Goal: Find specific page/section: Find specific page/section

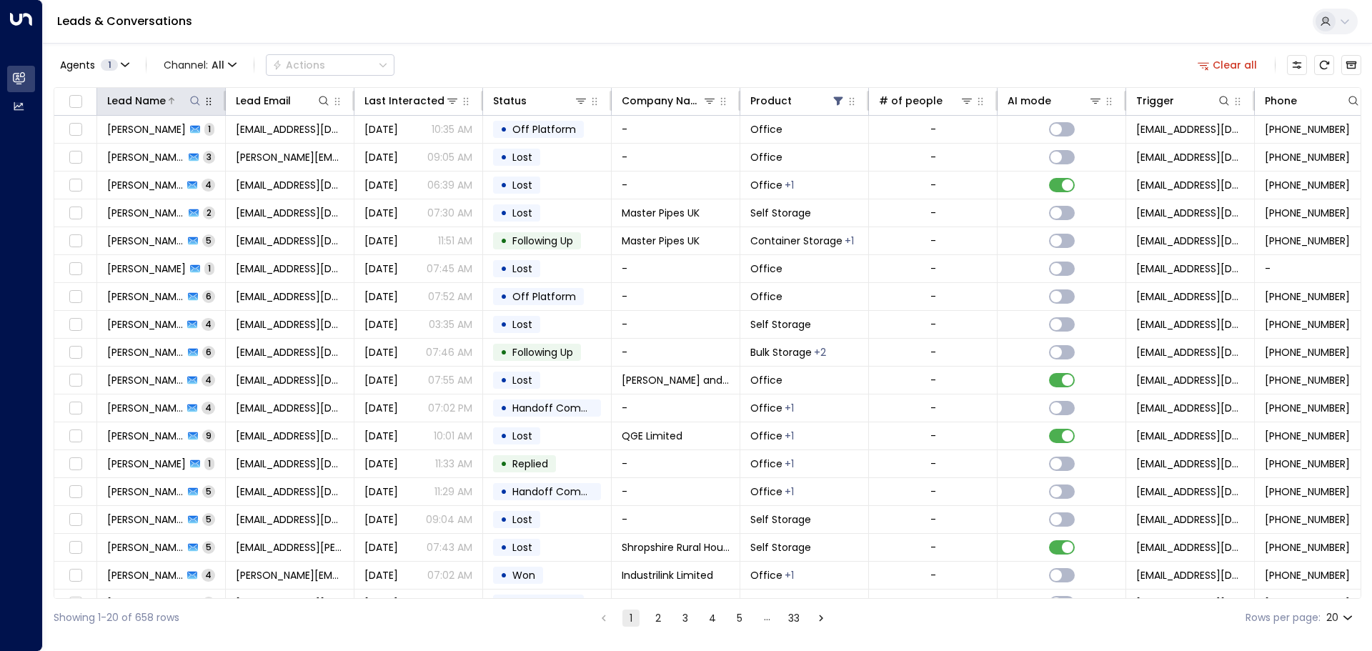
click at [195, 102] on icon at bounding box center [194, 100] width 11 height 11
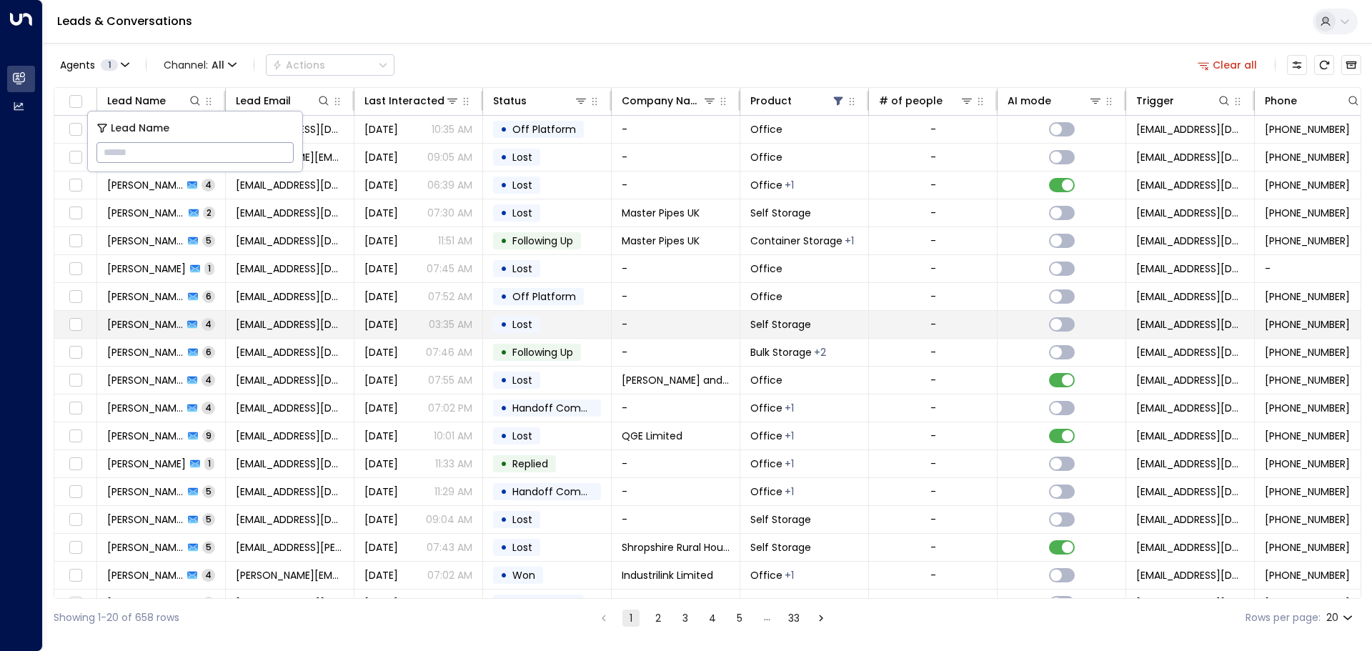
type input "**********"
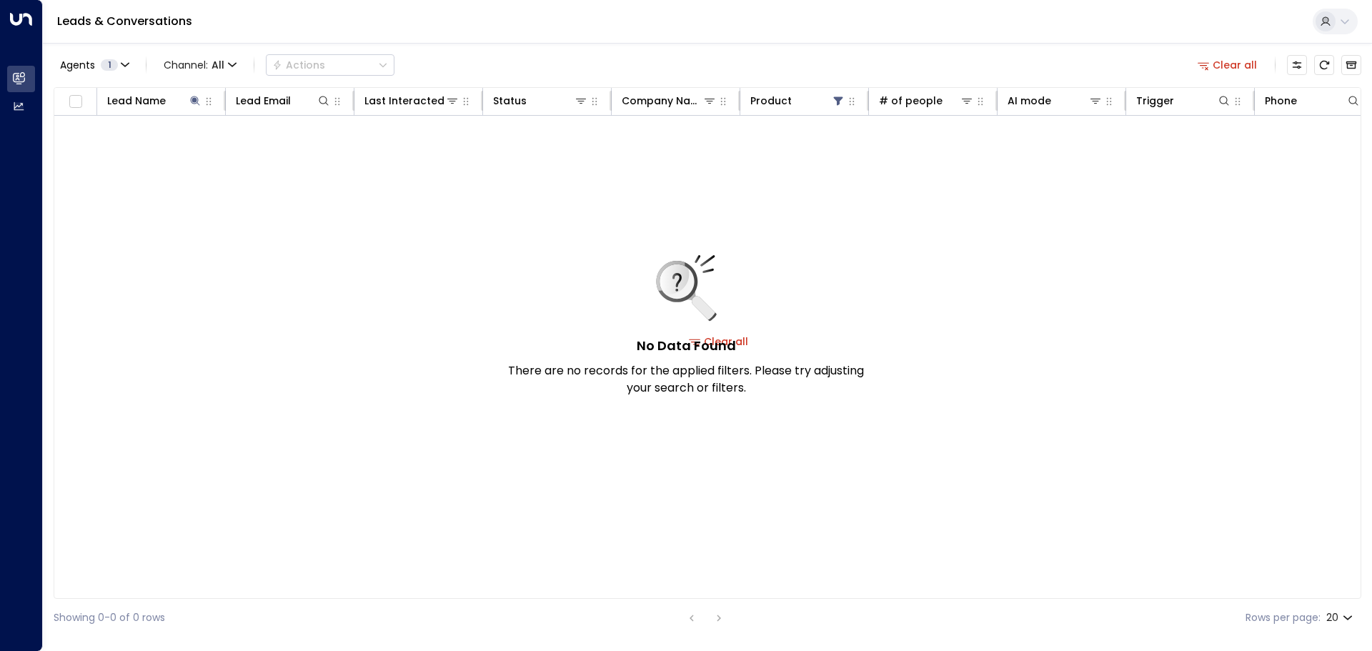
click at [677, 280] on icon at bounding box center [676, 281] width 37 height 37
click at [745, 342] on div "No Data Found There are no records for the applied filters. Please try adjustin…" at bounding box center [686, 326] width 357 height 142
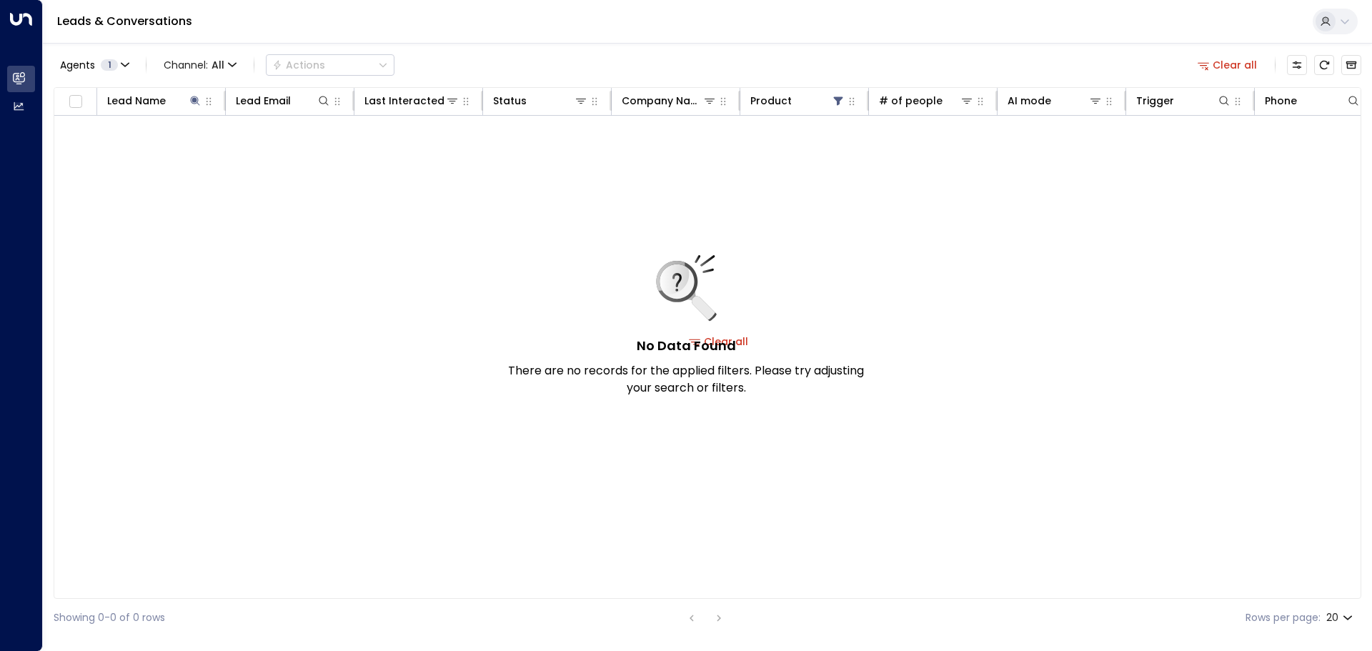
click at [745, 342] on div "No Data Found There are no records for the applied filters. Please try adjustin…" at bounding box center [686, 326] width 357 height 142
click at [455, 105] on icon at bounding box center [452, 100] width 11 height 11
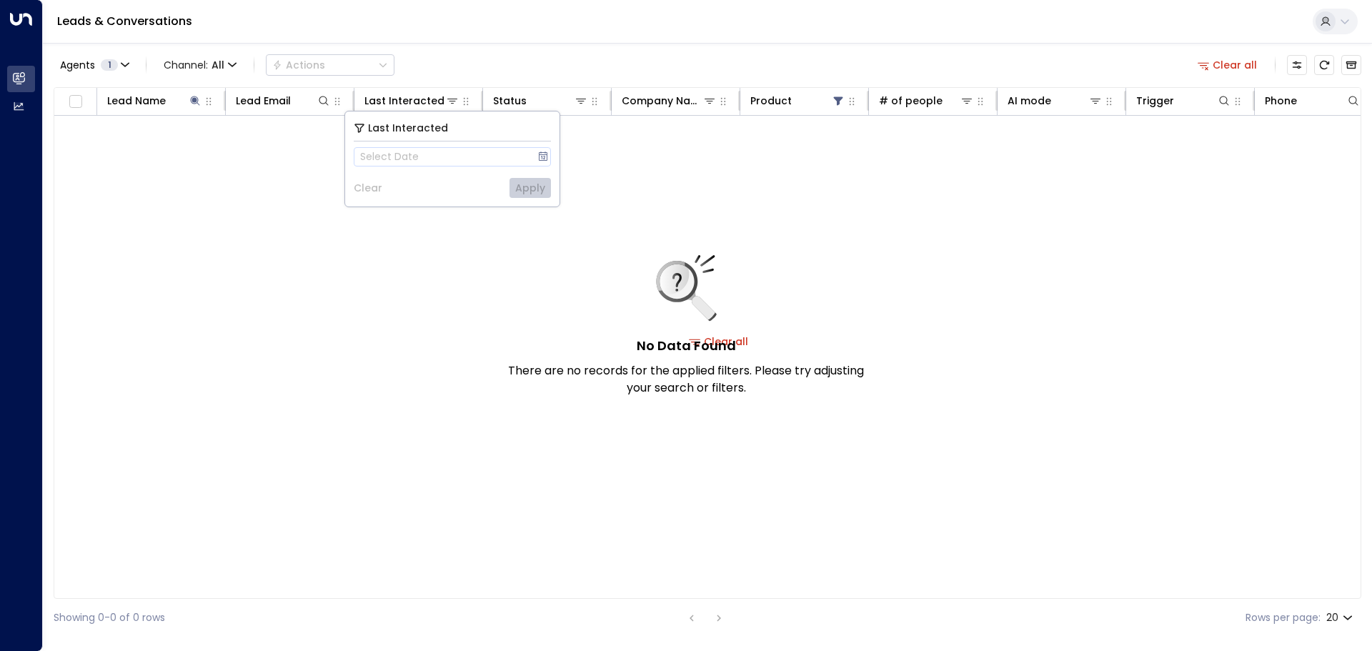
click at [283, 177] on div "No Data Found There are no records for the applied filters. Please try adjustin…" at bounding box center [719, 341] width 1330 height 451
click at [698, 102] on icon at bounding box center [695, 100] width 9 height 9
click at [698, 102] on icon at bounding box center [696, 100] width 6 height 6
click at [195, 96] on button at bounding box center [195, 101] width 14 height 14
click at [944, 101] on icon at bounding box center [948, 100] width 9 height 9
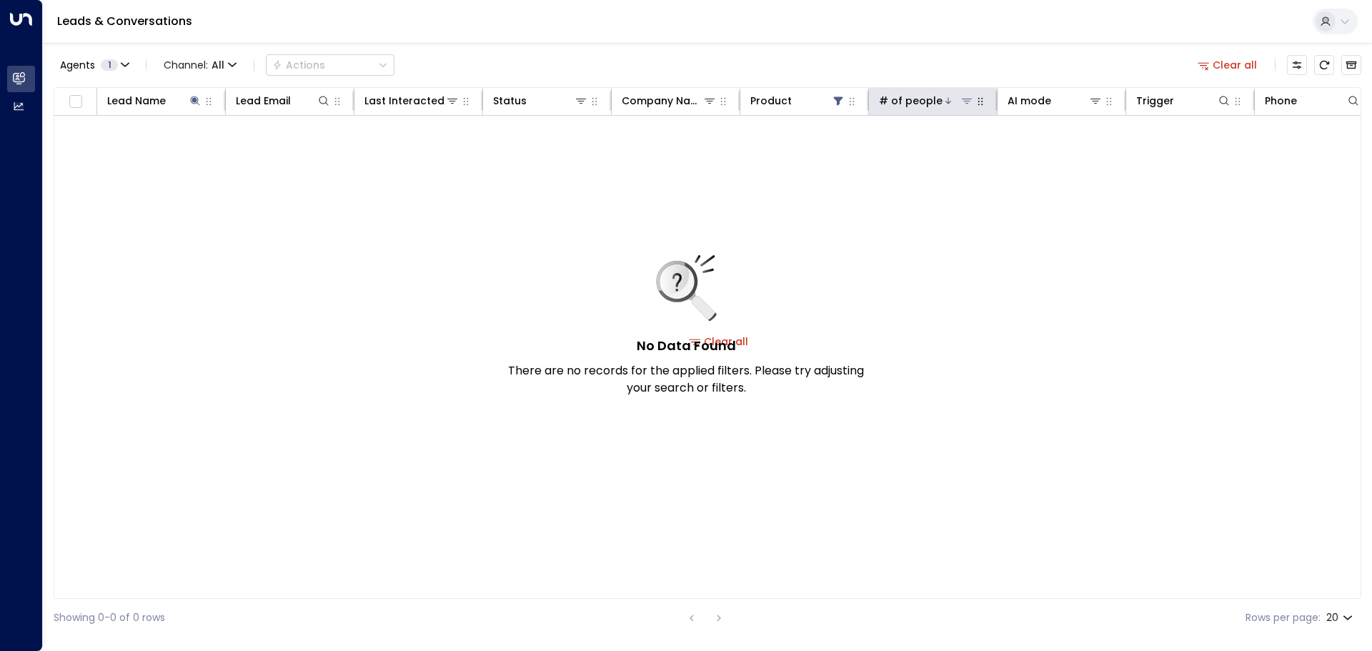
click at [943, 101] on div at bounding box center [958, 101] width 31 height 14
click at [1040, 96] on div "AI mode" at bounding box center [1030, 100] width 44 height 17
click at [1158, 103] on div "Trigger" at bounding box center [1156, 100] width 38 height 17
click at [1217, 102] on button at bounding box center [1224, 101] width 14 height 14
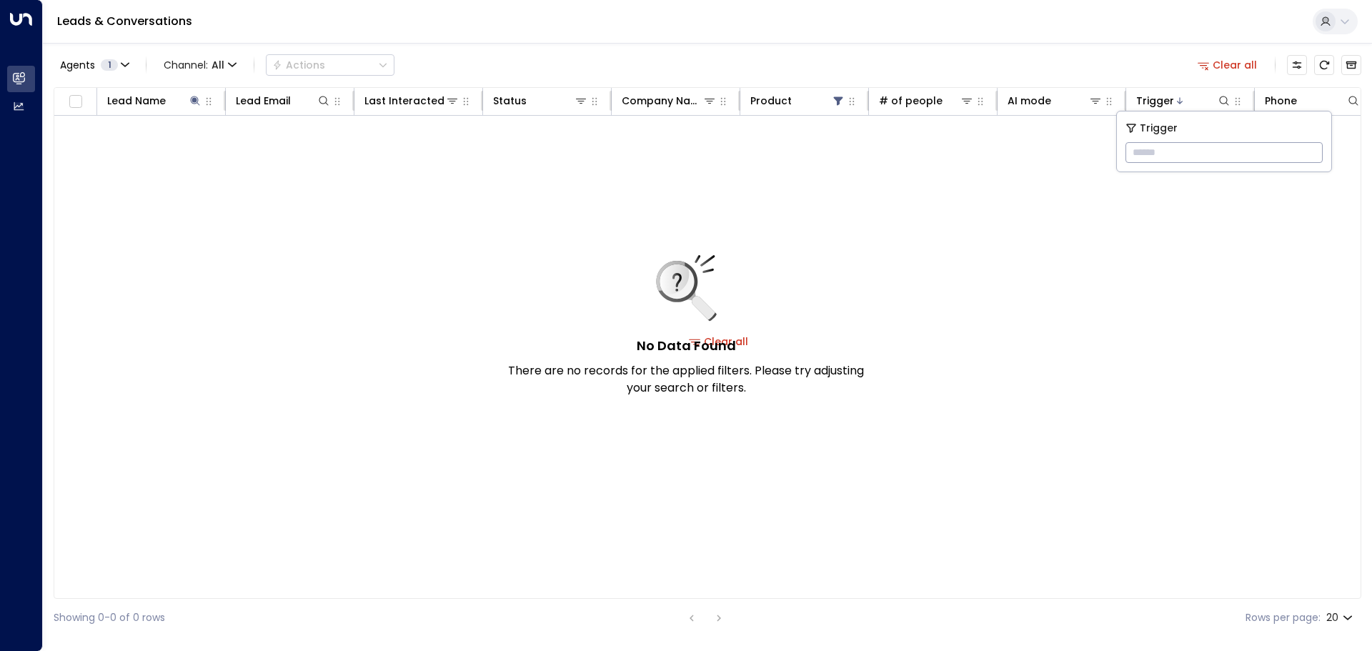
click at [1041, 152] on div "No Data Found There are no records for the applied filters. Please try adjustin…" at bounding box center [719, 341] width 1330 height 451
click at [1302, 102] on icon at bounding box center [1303, 100] width 9 height 9
click at [1305, 104] on icon at bounding box center [1303, 100] width 9 height 9
